Goal: Transaction & Acquisition: Purchase product/service

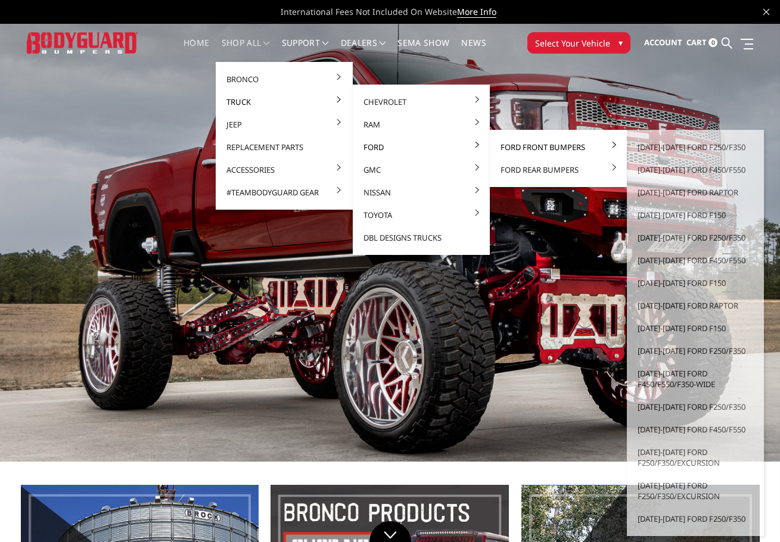
click at [532, 148] on link "Ford Front Bumpers" at bounding box center [559, 147] width 128 height 23
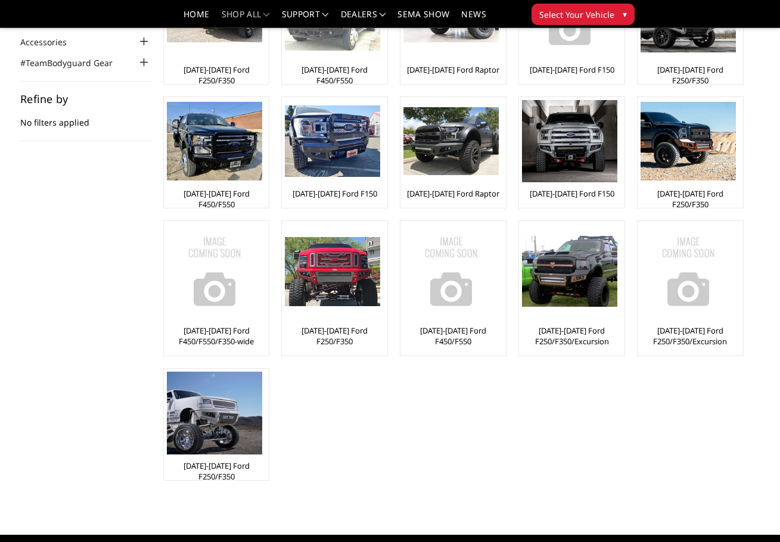
scroll to position [119, 0]
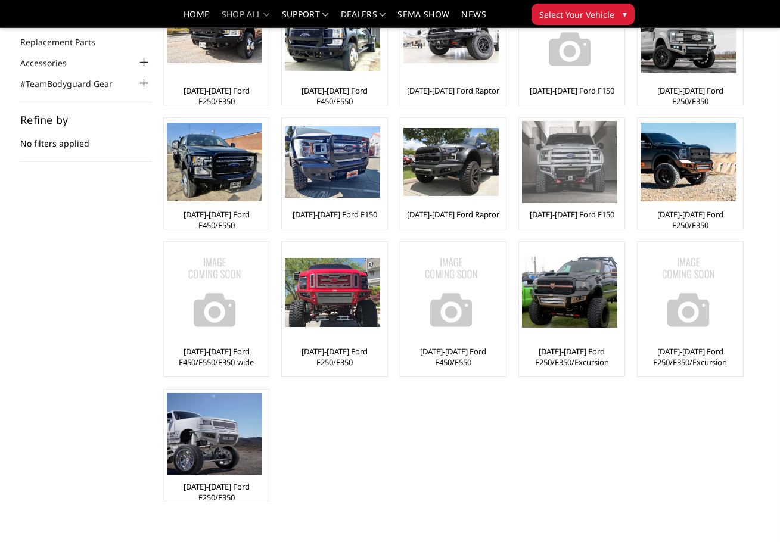
click at [577, 199] on img at bounding box center [569, 162] width 95 height 82
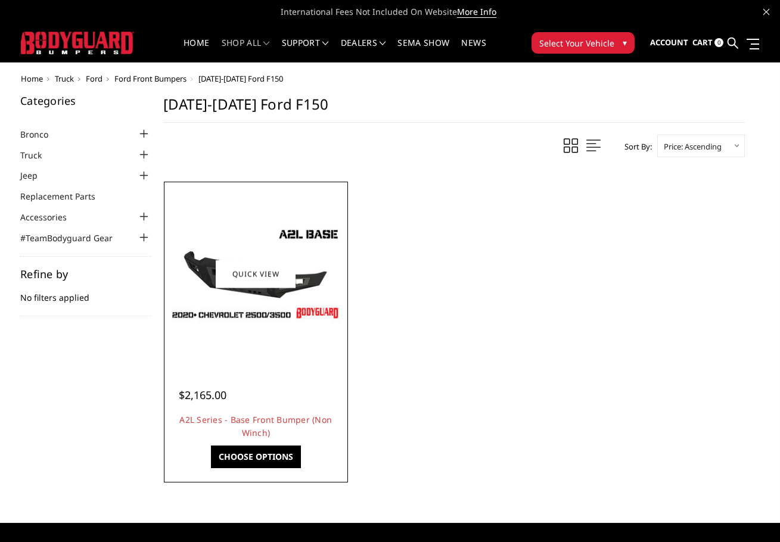
click at [260, 459] on link "Choose Options" at bounding box center [256, 457] width 90 height 23
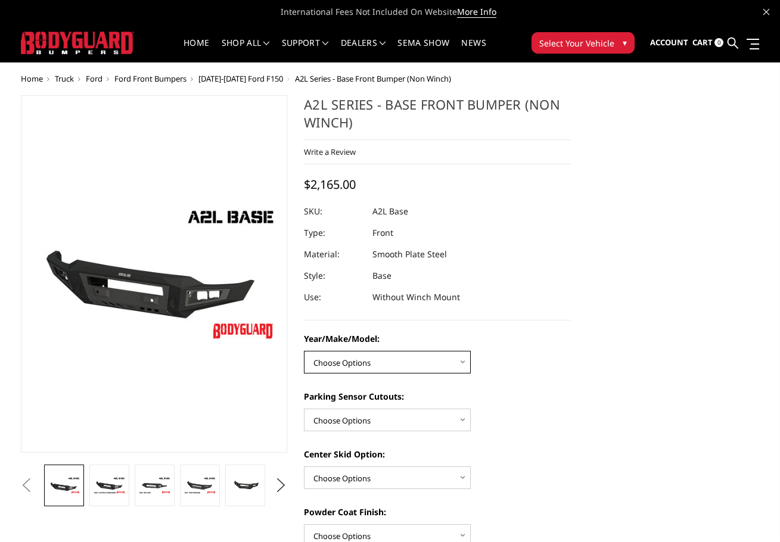
click at [399, 362] on select "Choose Options Chevrolet 15-19 2500/3500 Chevrolet 19-21 1500 Chevrolet 15-20 C…" at bounding box center [387, 362] width 167 height 23
select select "4337"
click at [304, 351] on select "Choose Options Chevrolet 15-19 2500/3500 Chevrolet 19-21 1500 Chevrolet 15-20 C…" at bounding box center [387, 362] width 167 height 23
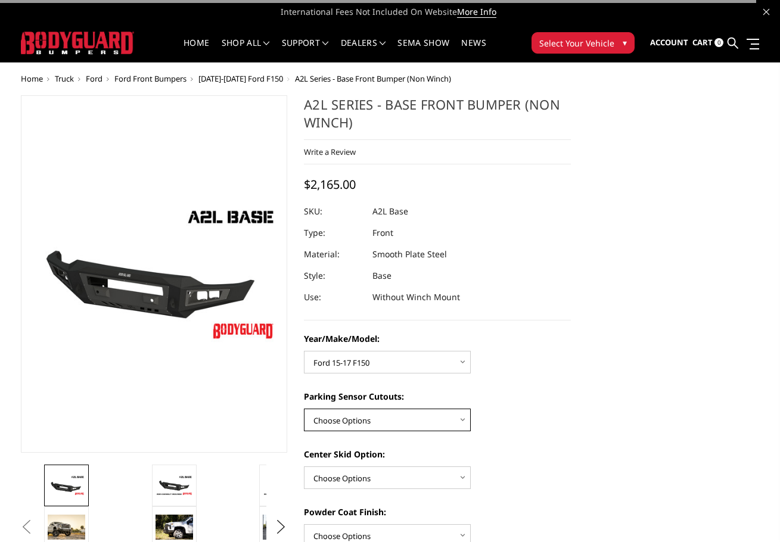
click at [378, 414] on select "Choose Options Yes - With Parking Sensor Cutouts No - Without Parking Sensor Cu…" at bounding box center [387, 420] width 167 height 23
select select "4329"
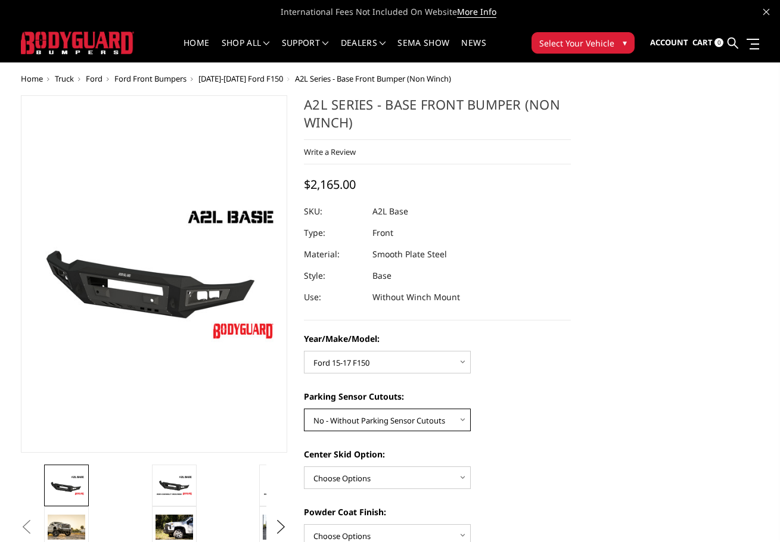
click at [304, 409] on select "Choose Options Yes - With Parking Sensor Cutouts No - Without Parking Sensor Cu…" at bounding box center [387, 420] width 167 height 23
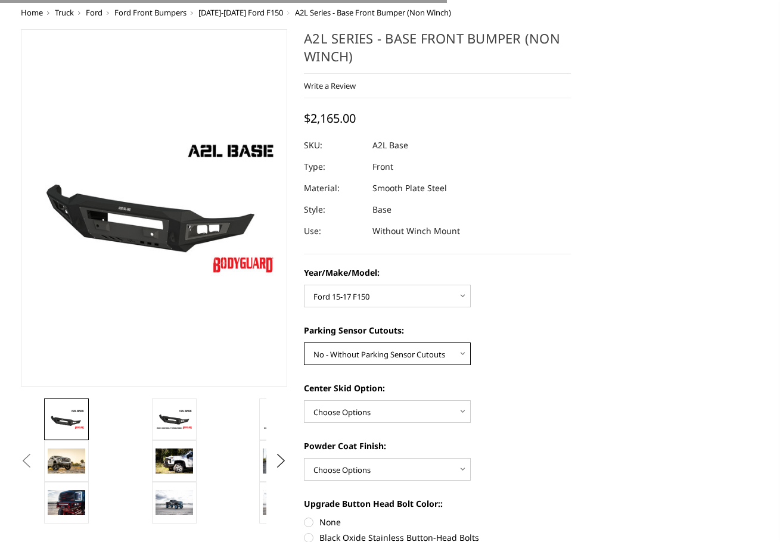
scroll to position [179, 0]
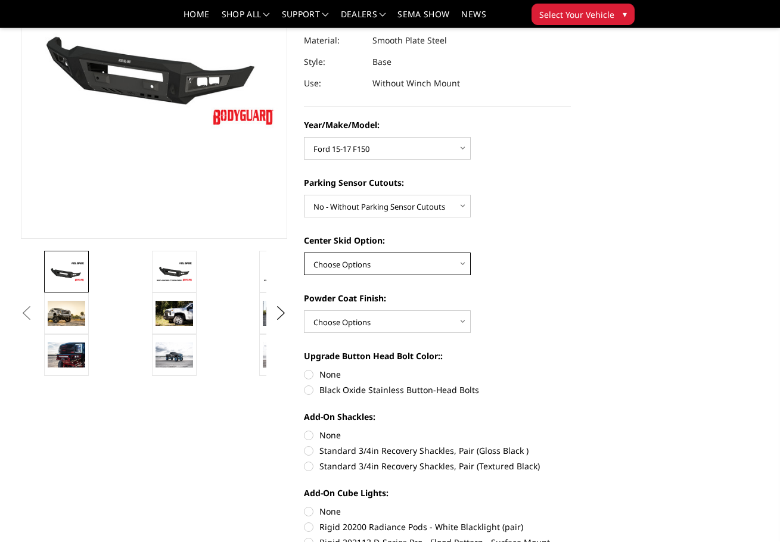
click at [356, 267] on select "Choose Options Single Light Bar Cutout" at bounding box center [387, 264] width 167 height 23
select select "4304"
click at [304, 253] on select "Choose Options Single Light Bar Cutout" at bounding box center [387, 264] width 167 height 23
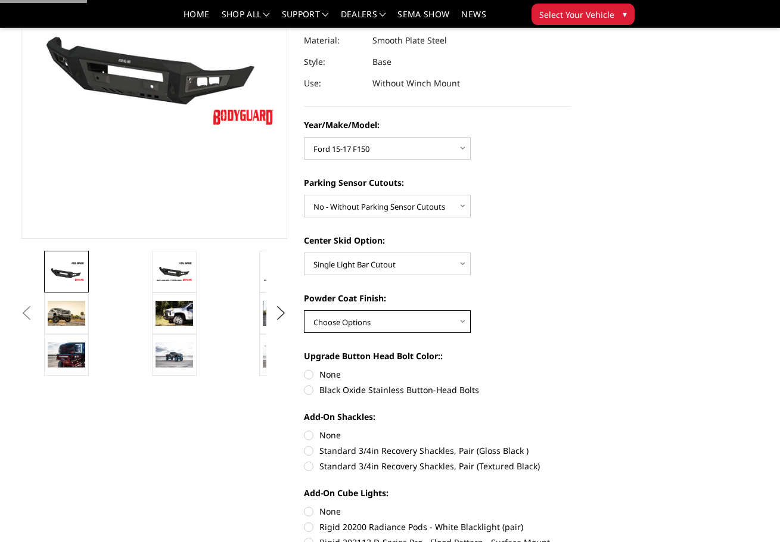
click at [360, 322] on select "Choose Options Bare metal (included) Texture Black Powder Coat" at bounding box center [387, 321] width 167 height 23
select select "4286"
click at [304, 310] on select "Choose Options Bare metal (included) Texture Black Powder Coat" at bounding box center [387, 321] width 167 height 23
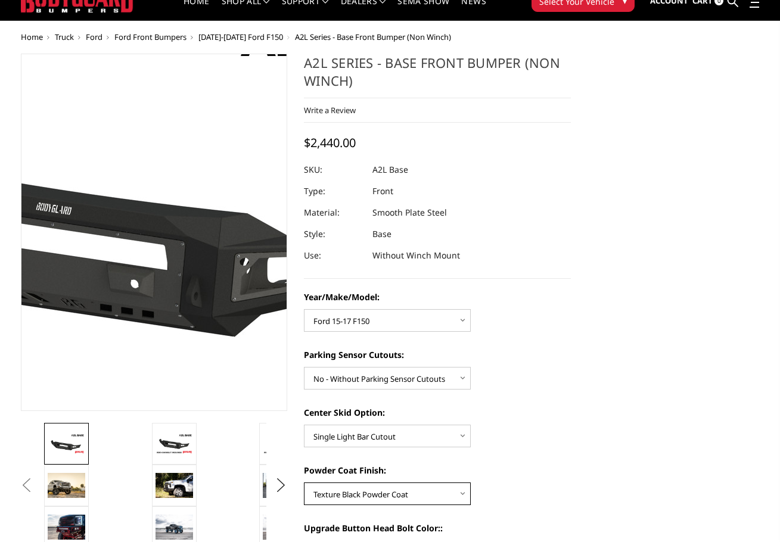
scroll to position [60, 0]
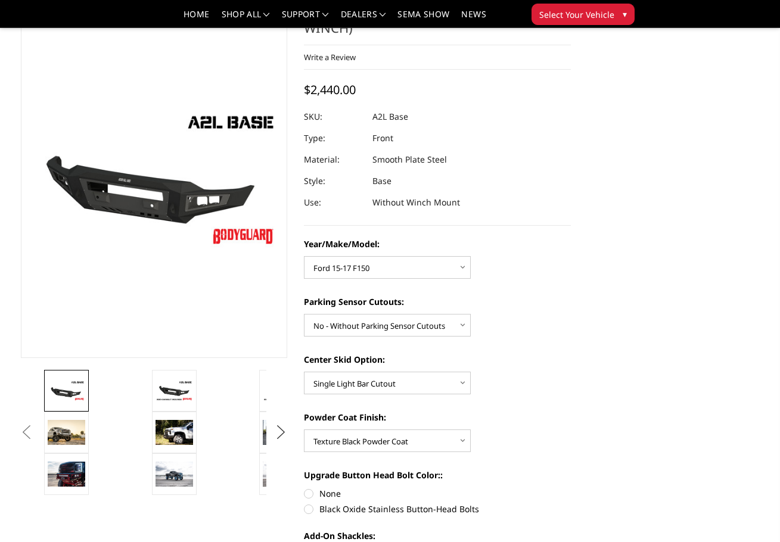
click at [278, 436] on button "Next" at bounding box center [281, 433] width 18 height 18
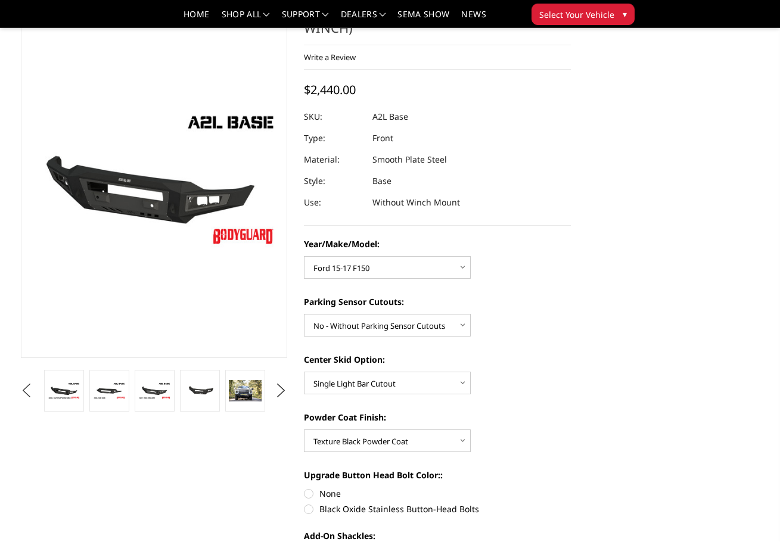
click at [30, 385] on button "Previous" at bounding box center [27, 391] width 18 height 18
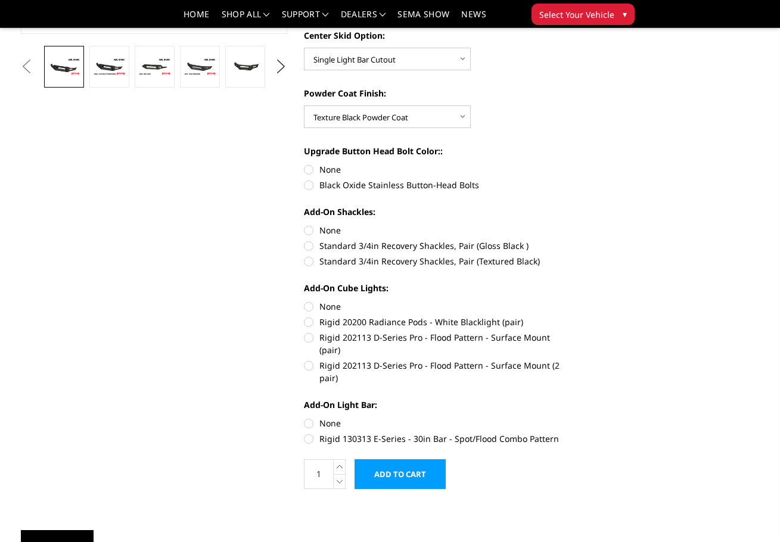
scroll to position [298, 0]
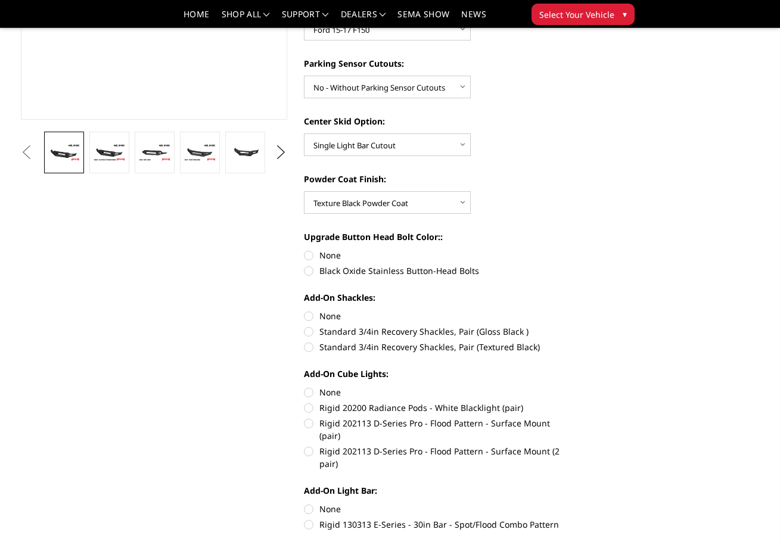
click at [307, 256] on label "None" at bounding box center [437, 255] width 267 height 13
click at [304, 250] on input "None" at bounding box center [304, 249] width 1 height 1
radio input "true"
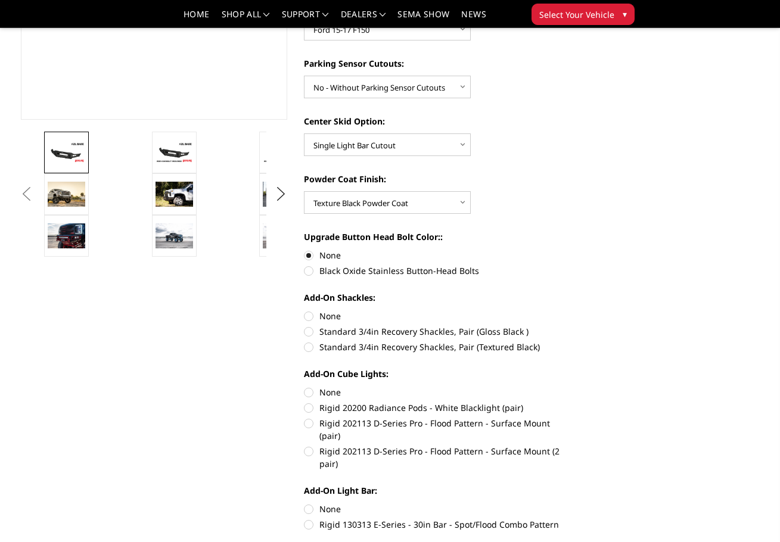
click at [307, 316] on label "None" at bounding box center [437, 316] width 267 height 13
click at [304, 310] on input "None" at bounding box center [304, 310] width 1 height 1
radio input "true"
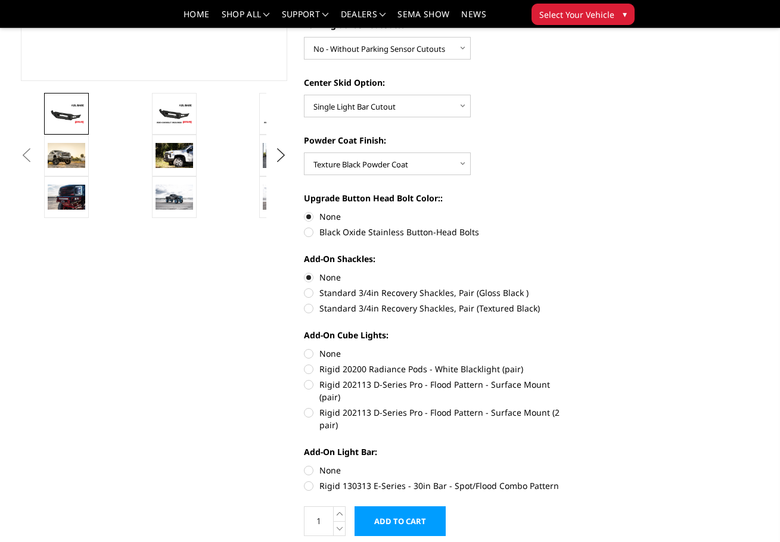
scroll to position [358, 0]
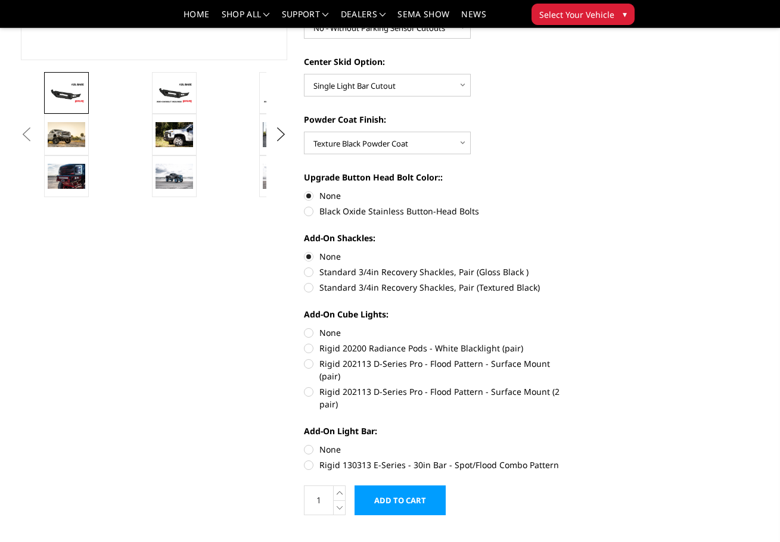
click at [308, 335] on label "None" at bounding box center [437, 333] width 267 height 13
click at [304, 327] on input "None" at bounding box center [304, 327] width 1 height 1
radio input "true"
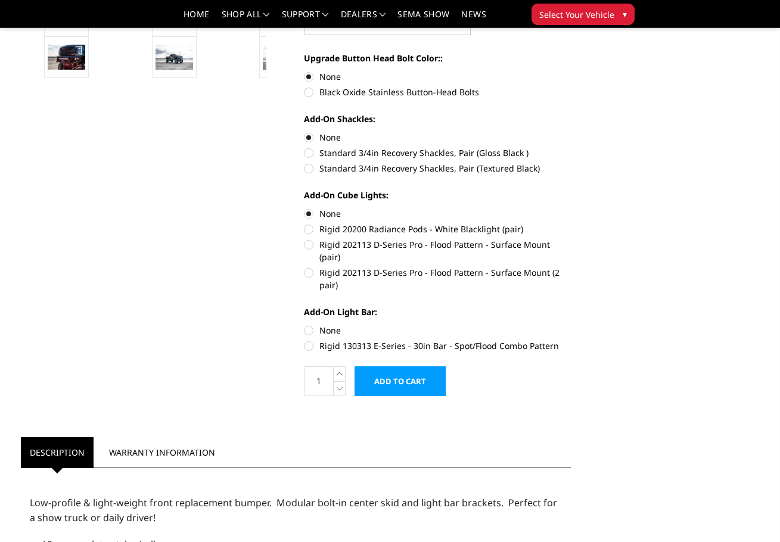
click at [311, 324] on label "None" at bounding box center [437, 330] width 267 height 13
click at [304, 324] on input "None" at bounding box center [304, 324] width 1 height 1
radio input "true"
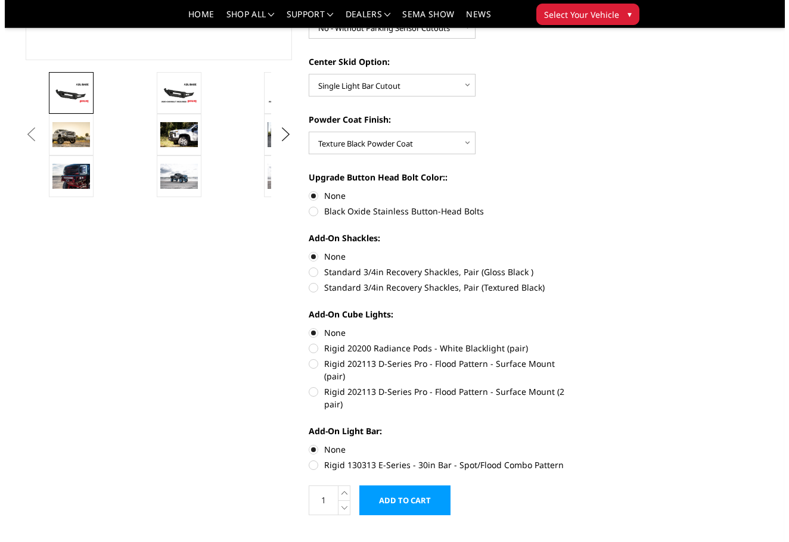
scroll to position [536, 0]
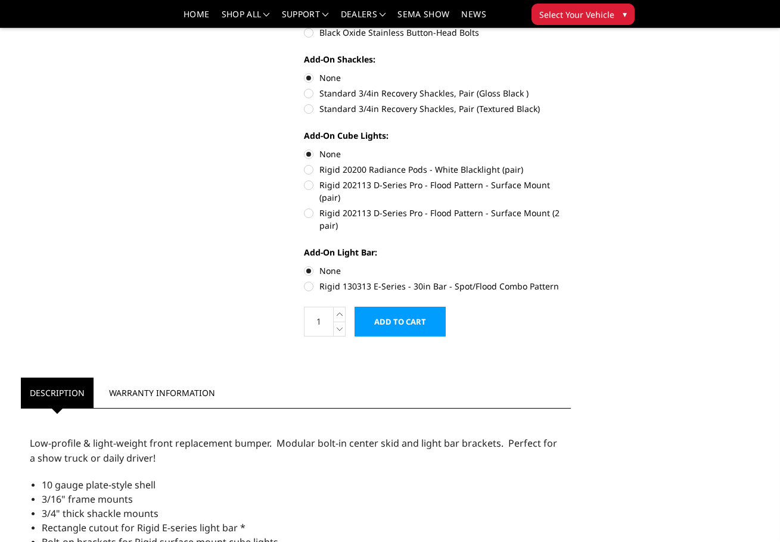
click at [419, 307] on input "Add to Cart" at bounding box center [400, 322] width 91 height 30
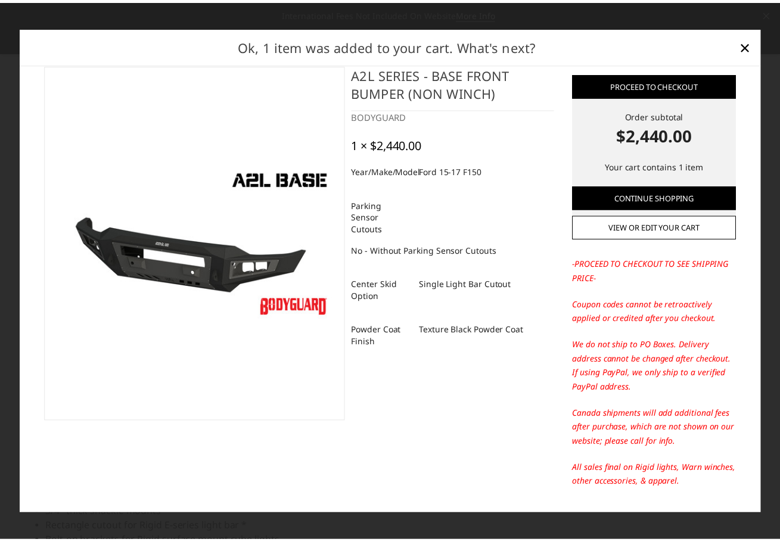
scroll to position [0, 0]
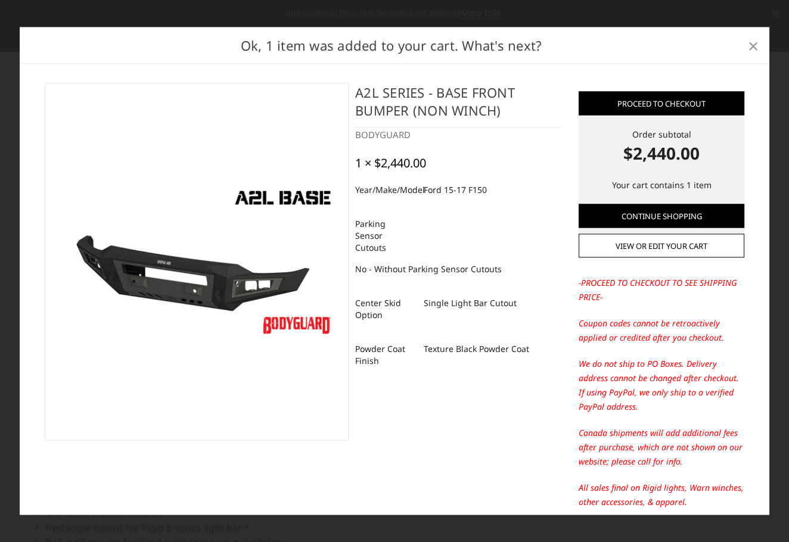
click at [750, 32] on span "×" at bounding box center [753, 45] width 11 height 26
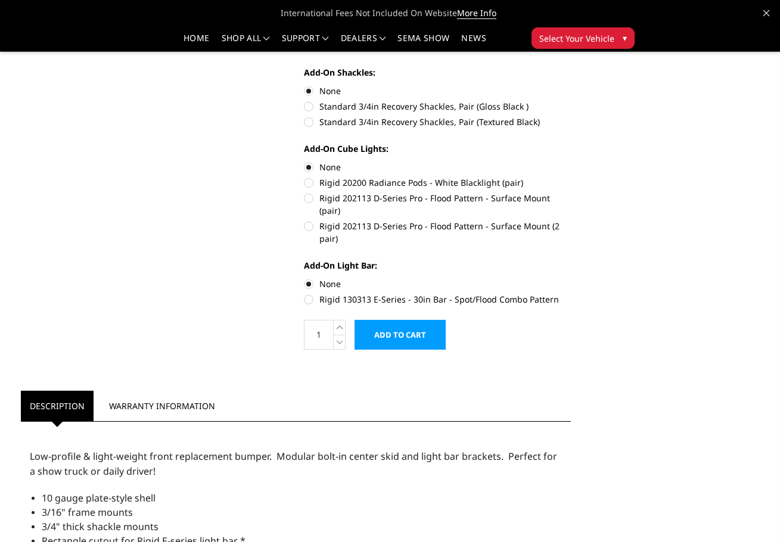
scroll to position [358, 0]
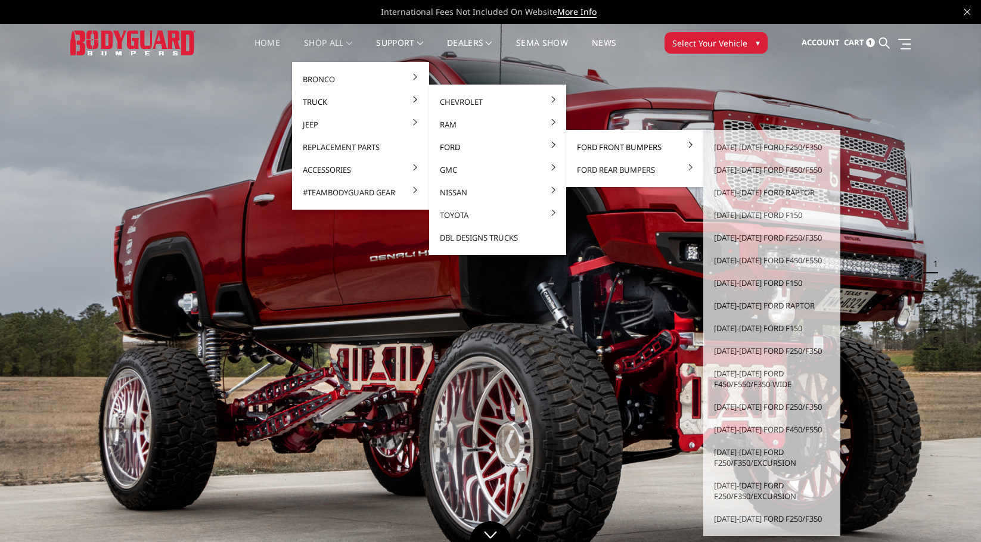
click at [613, 141] on link "Ford Front Bumpers" at bounding box center [635, 147] width 128 height 23
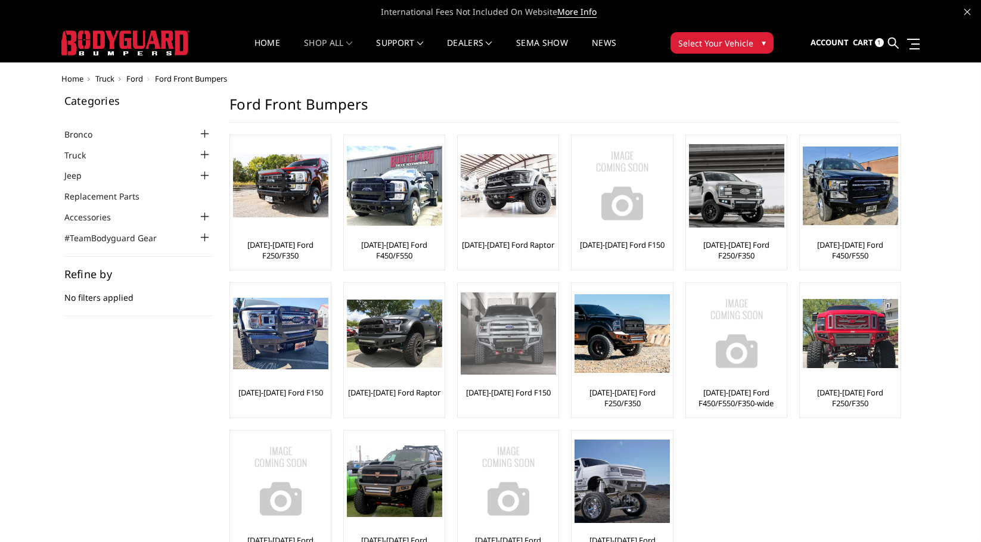
click at [500, 346] on img at bounding box center [508, 334] width 95 height 82
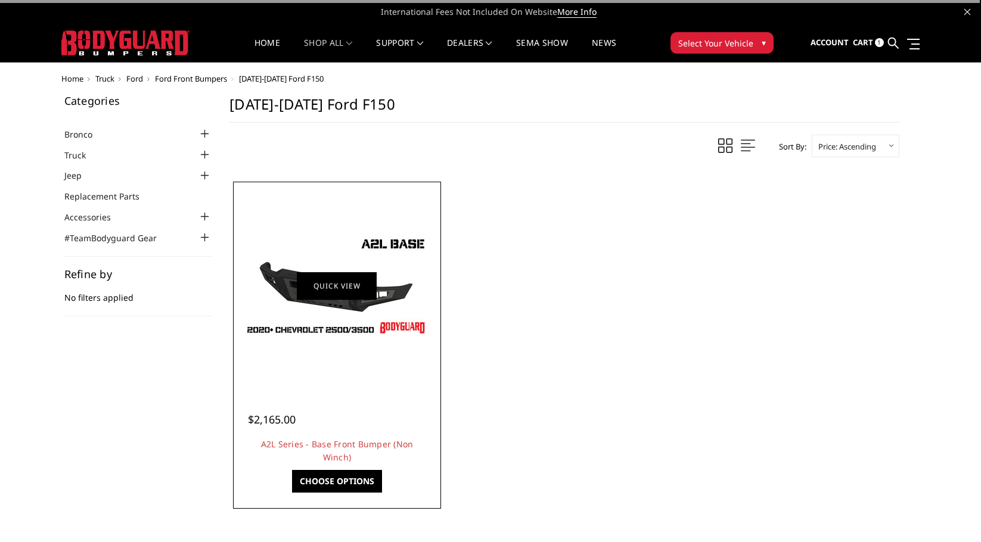
click at [340, 296] on link "Quick view" at bounding box center [337, 286] width 80 height 28
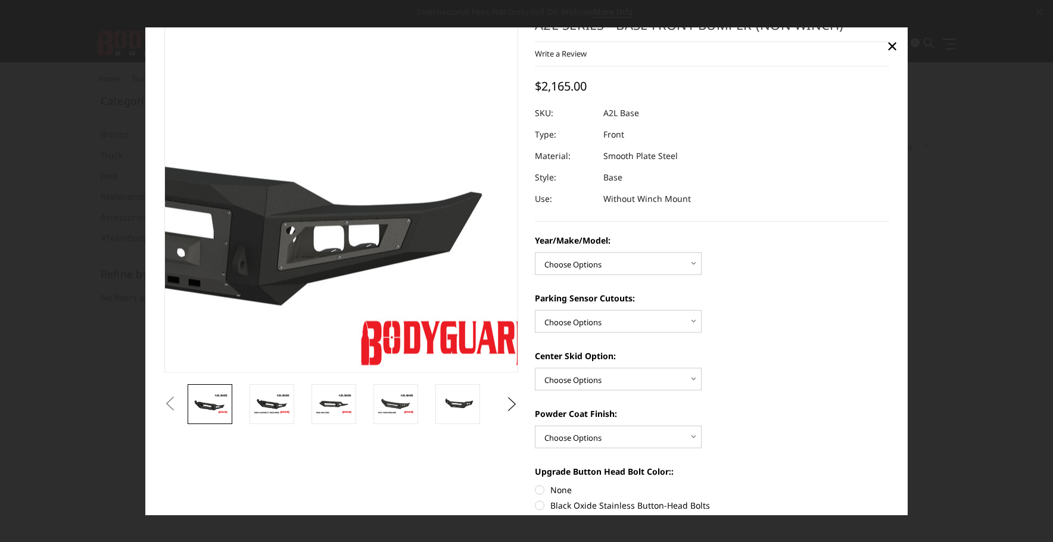
scroll to position [60, 0]
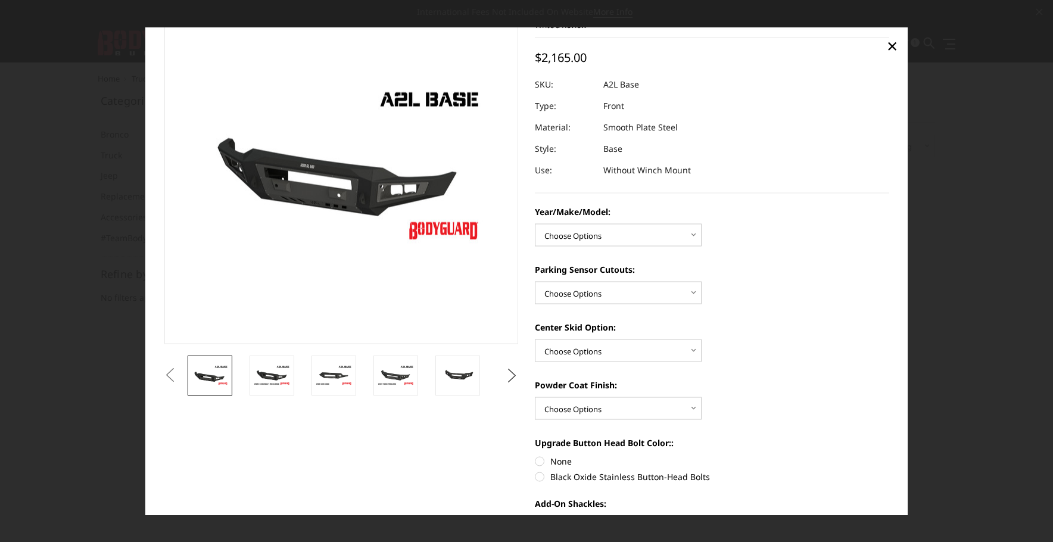
click at [512, 372] on button "Next" at bounding box center [512, 376] width 18 height 18
click at [512, 373] on button "Next" at bounding box center [512, 376] width 18 height 18
click at [509, 374] on button "Next" at bounding box center [512, 376] width 18 height 18
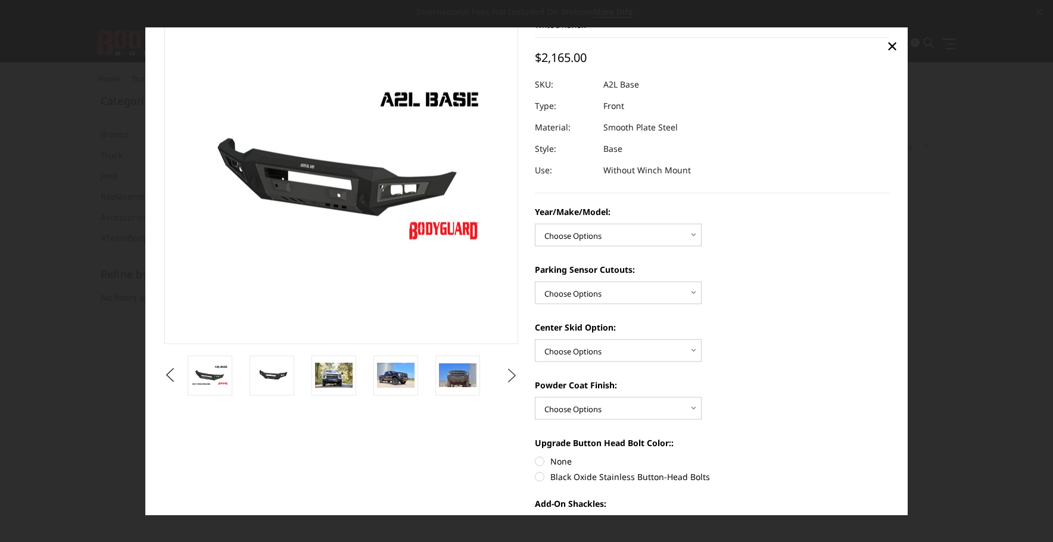
click at [509, 374] on button "Next" at bounding box center [512, 376] width 18 height 18
click at [340, 374] on img at bounding box center [334, 375] width 38 height 25
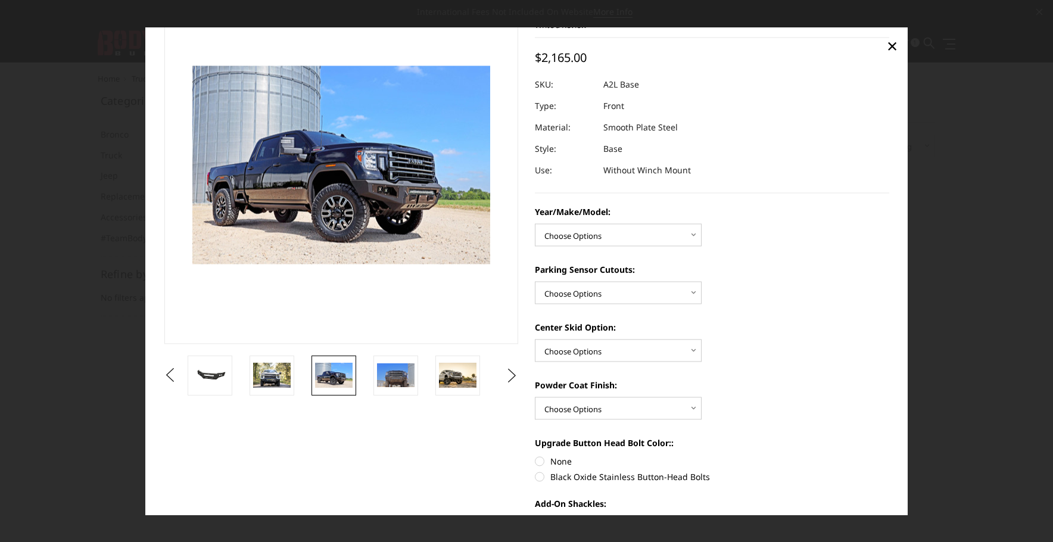
scroll to position [44, 0]
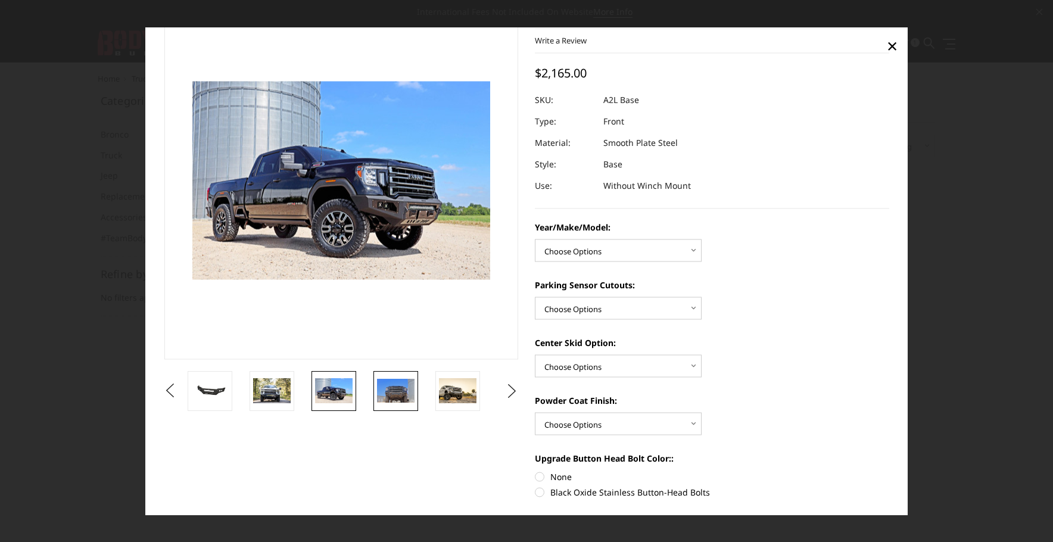
click at [403, 400] on img at bounding box center [396, 392] width 38 height 24
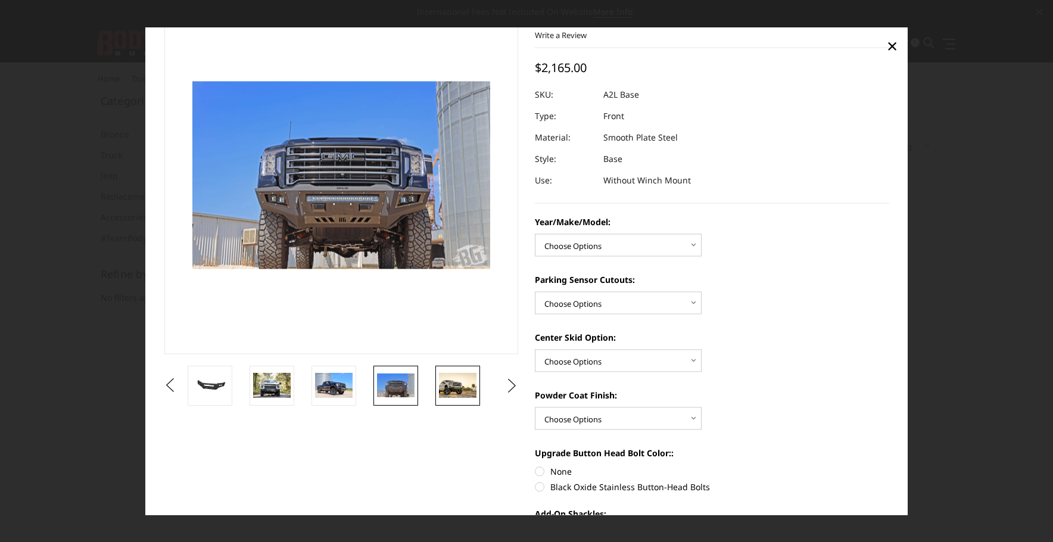
click at [470, 393] on img at bounding box center [458, 386] width 38 height 26
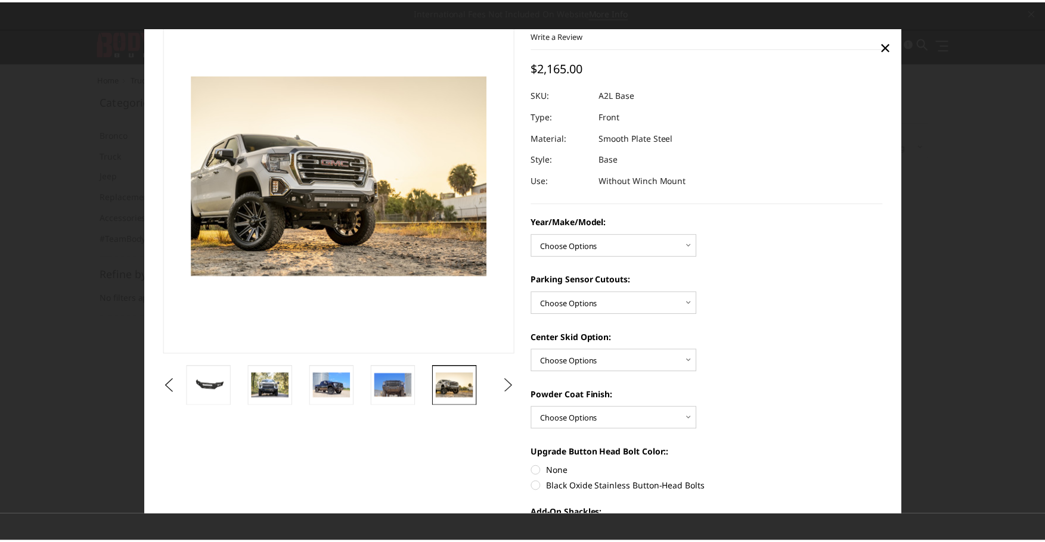
scroll to position [43, 0]
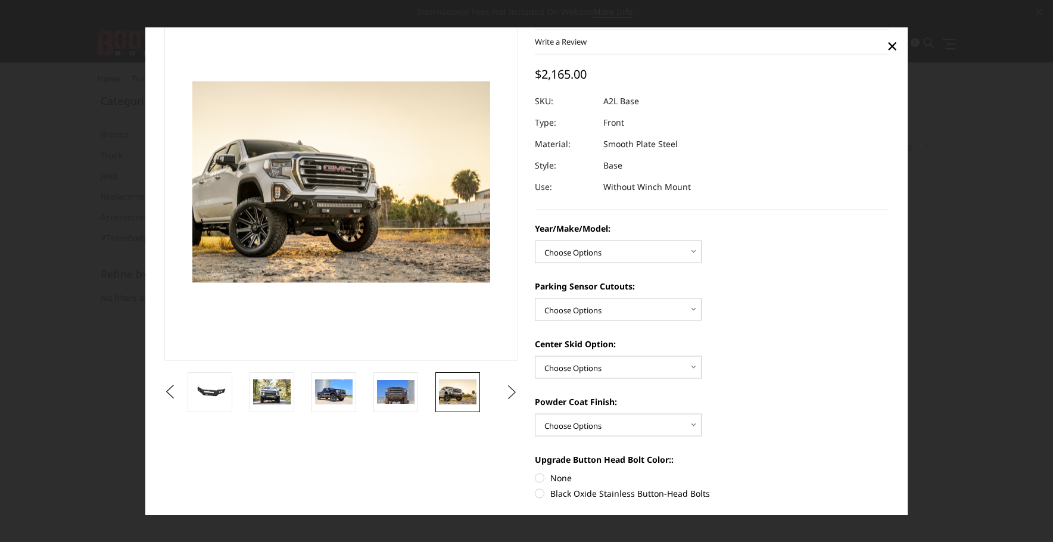
click at [503, 389] on button "Next" at bounding box center [512, 393] width 18 height 18
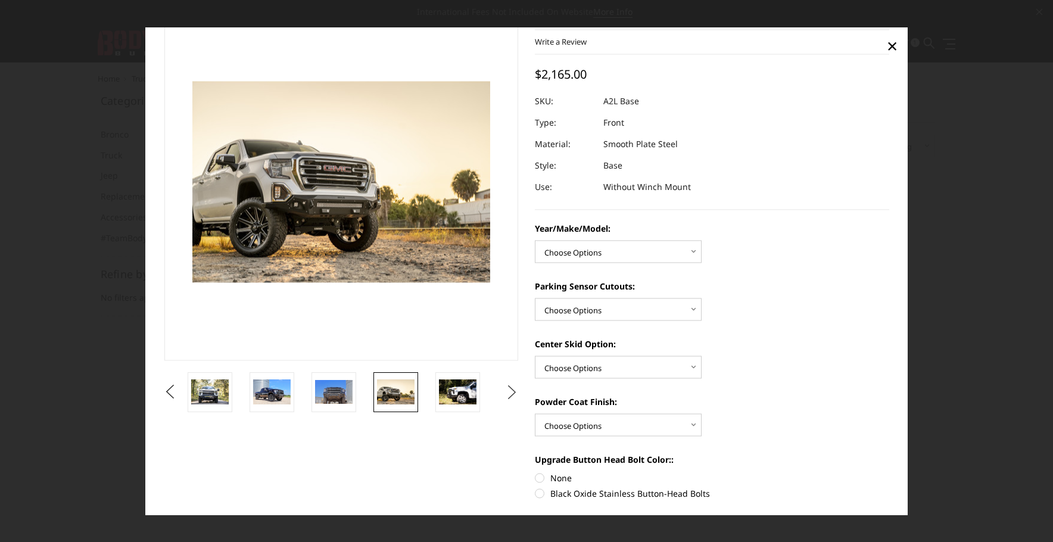
click at [506, 395] on button "Next" at bounding box center [512, 393] width 18 height 18
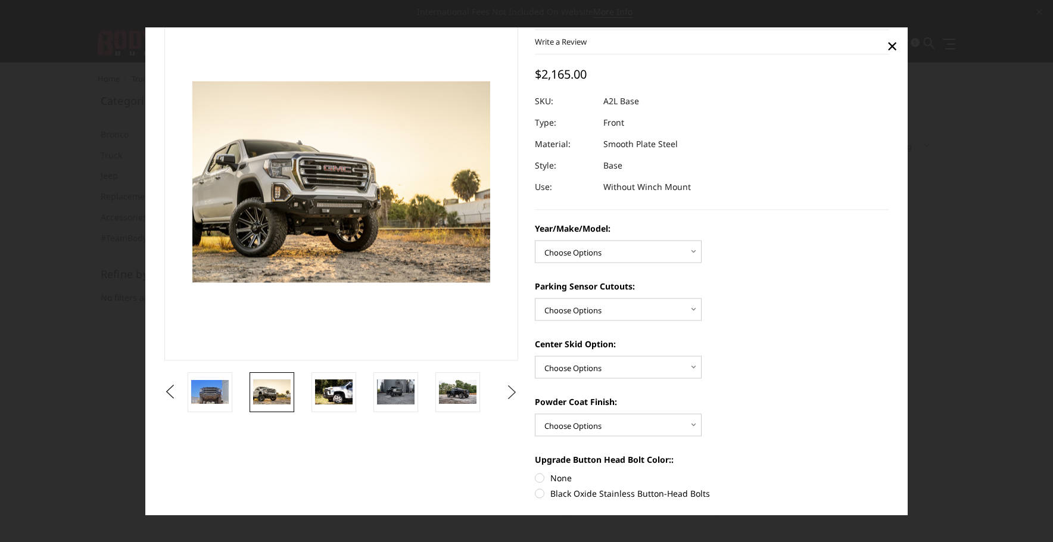
click at [506, 395] on button "Next" at bounding box center [512, 393] width 18 height 18
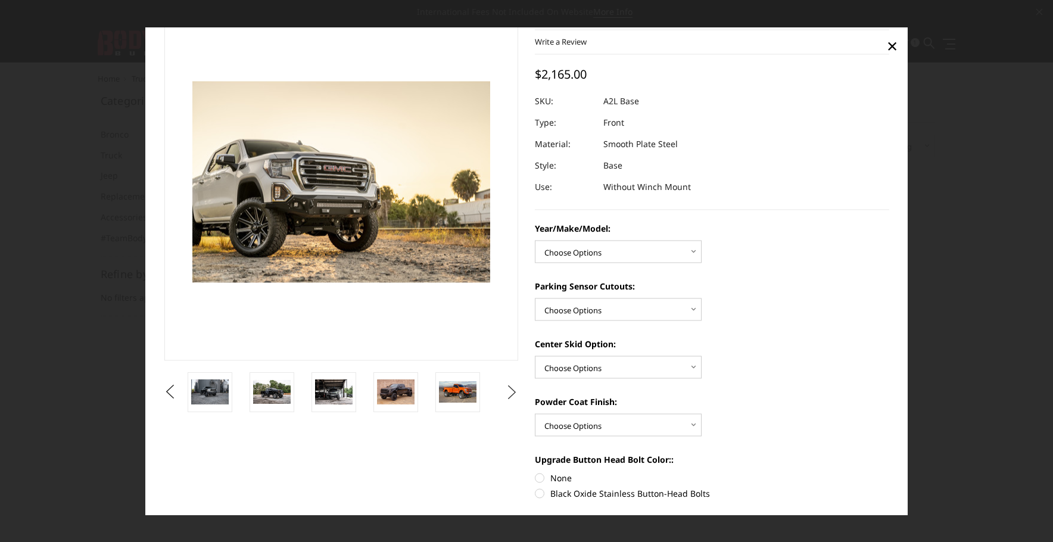
click at [506, 395] on button "Next" at bounding box center [512, 393] width 18 height 18
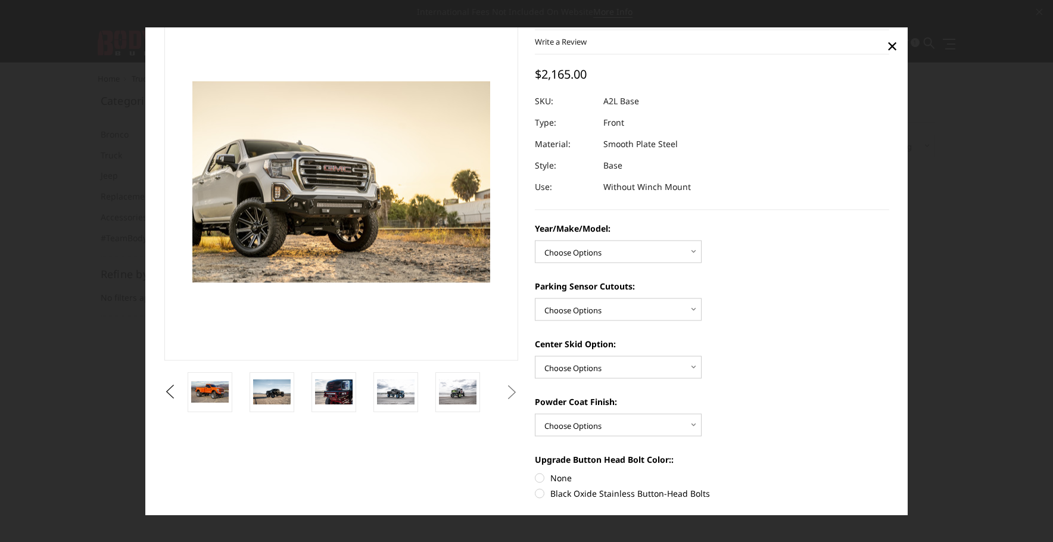
click at [506, 395] on button "Next" at bounding box center [512, 393] width 18 height 18
click at [888, 44] on span "×" at bounding box center [892, 45] width 11 height 26
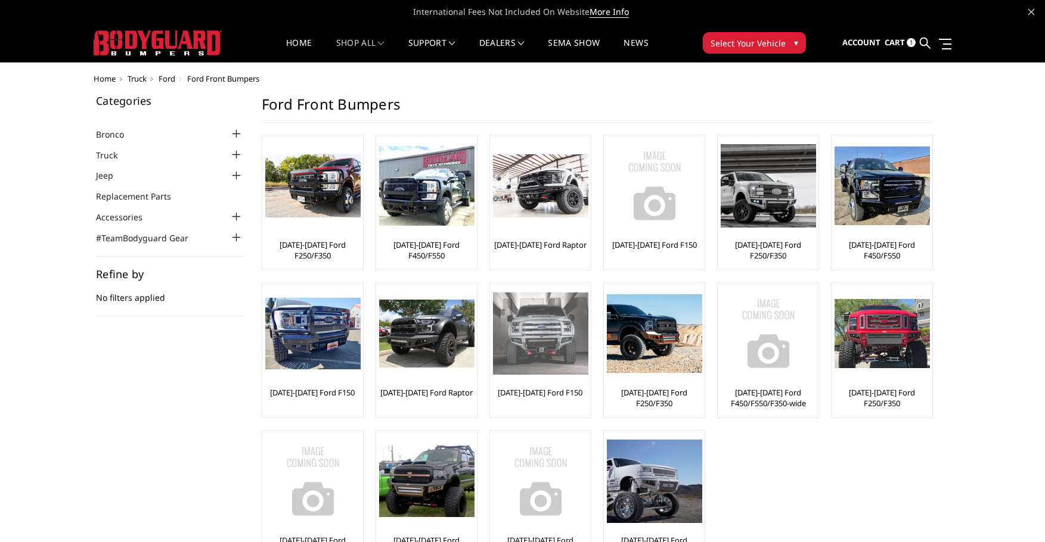
click at [551, 337] on img at bounding box center [540, 334] width 95 height 82
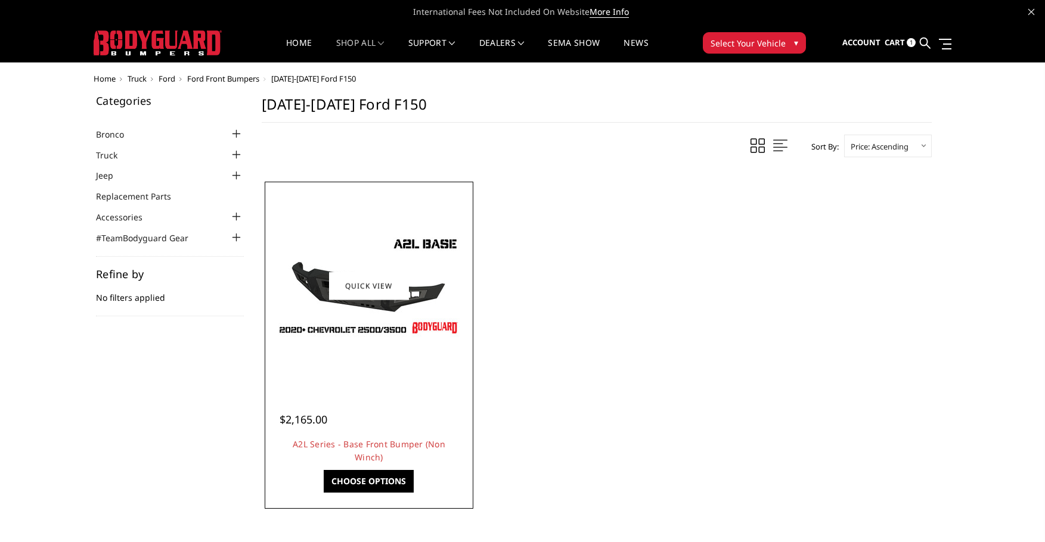
click at [379, 486] on link "Choose Options" at bounding box center [369, 481] width 90 height 23
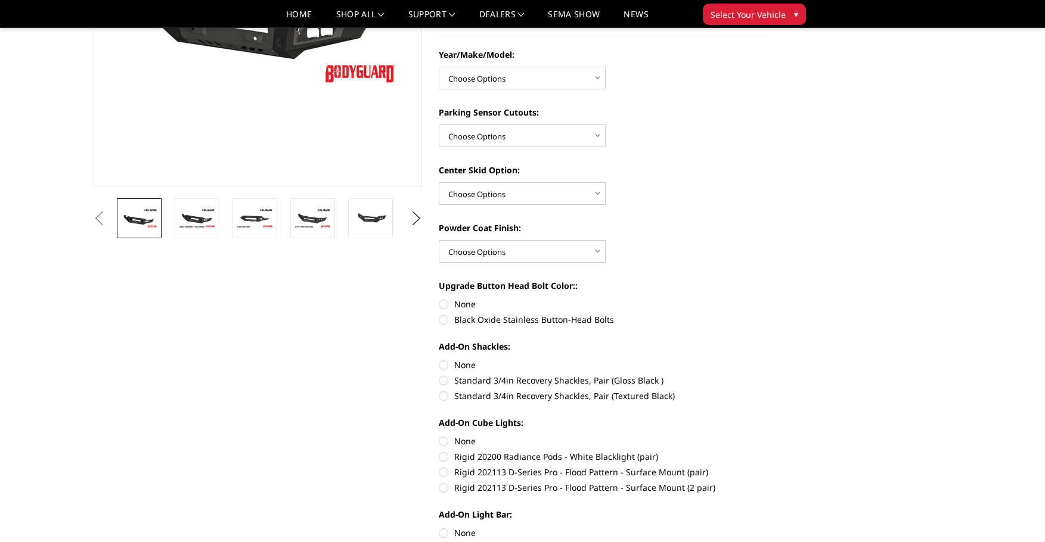
scroll to position [119, 0]
